Goal: Task Accomplishment & Management: Use online tool/utility

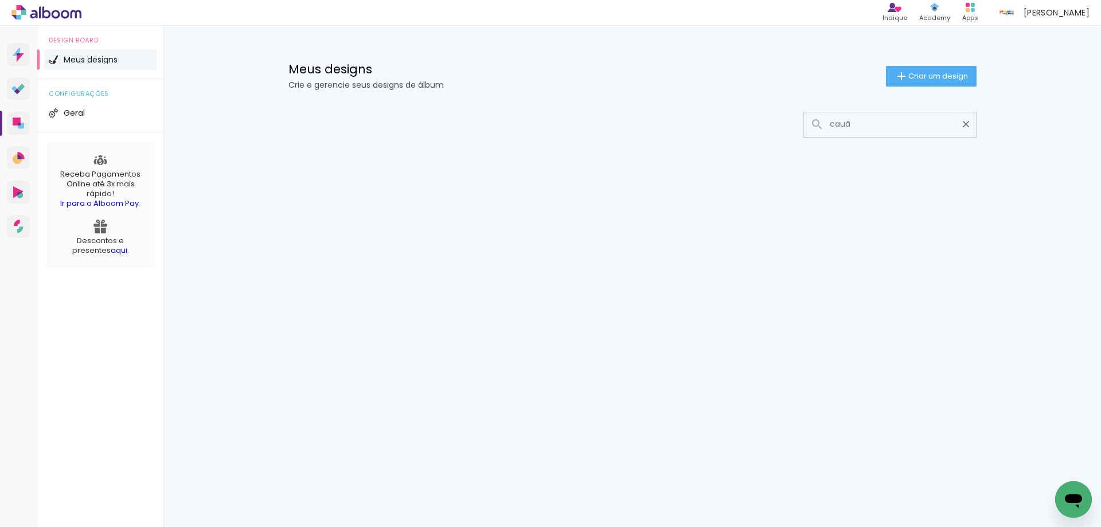
type input "cauã"
type paper-input "cauã"
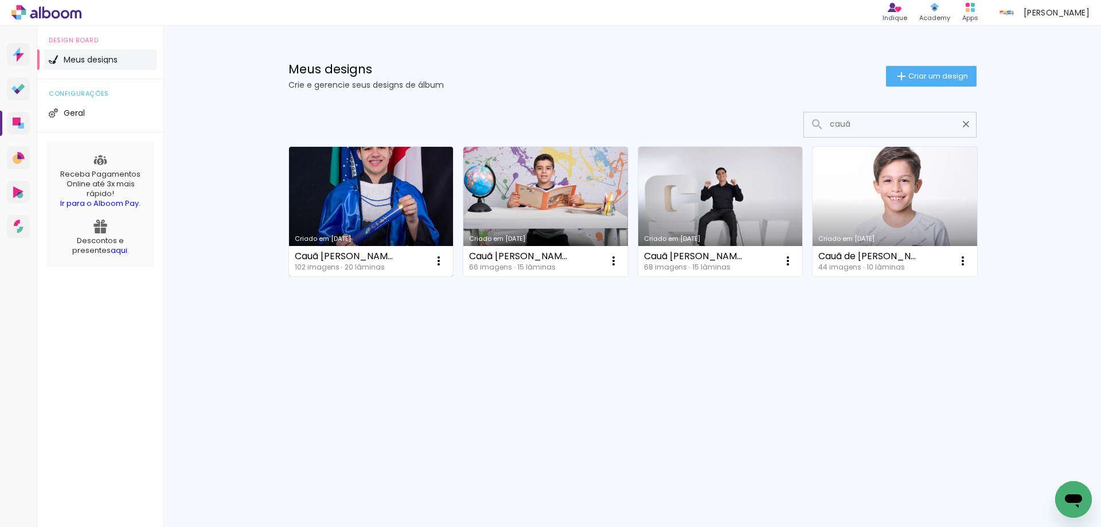
click at [398, 204] on link "Criado em [DATE]" at bounding box center [371, 212] width 165 height 130
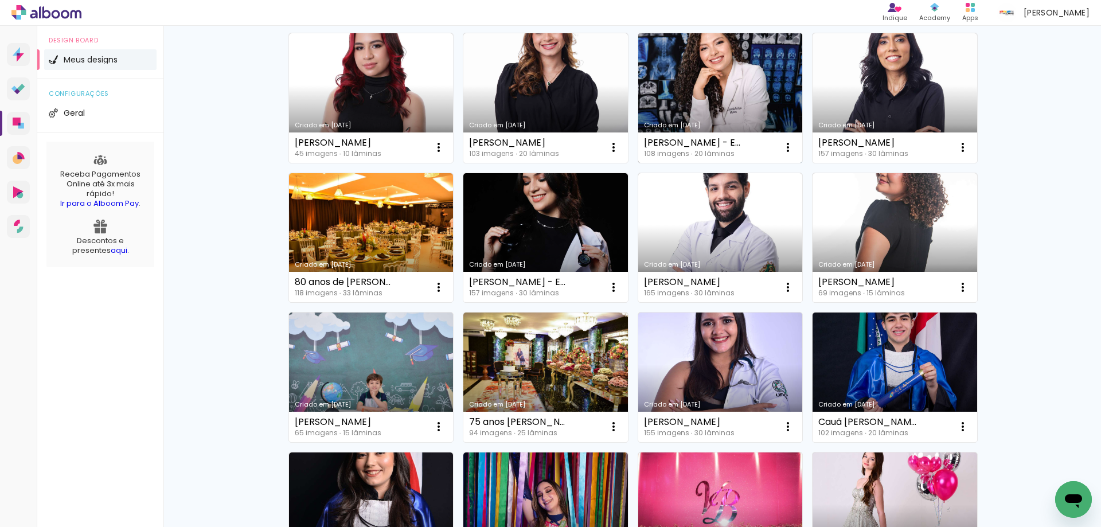
scroll to position [115, 0]
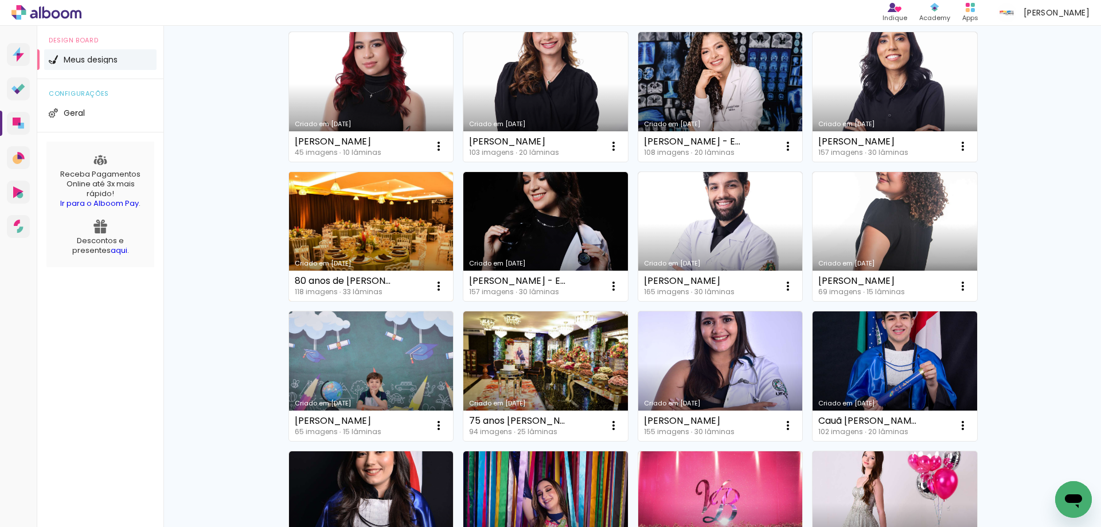
click at [369, 214] on link "Criado em [DATE]" at bounding box center [371, 237] width 165 height 130
